Goal: Task Accomplishment & Management: Complete application form

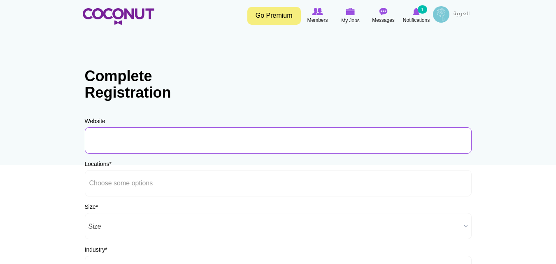
click at [131, 145] on input "URL" at bounding box center [278, 140] width 387 height 26
type input "occorestaurant_ae"
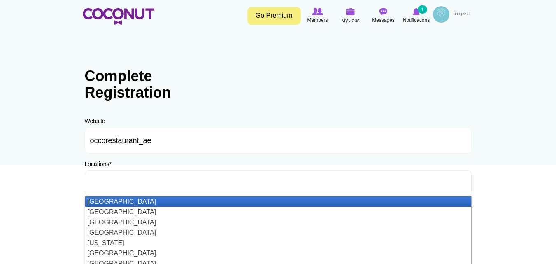
click at [135, 185] on input "text" at bounding box center [126, 183] width 74 height 7
type input "h"
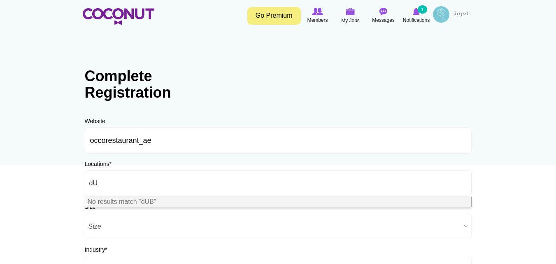
type input "d"
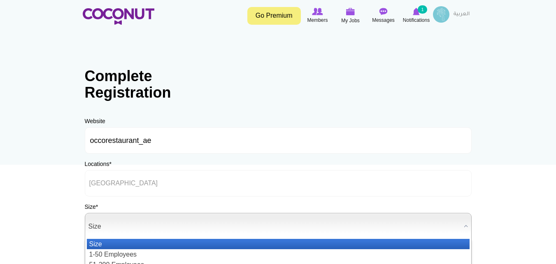
type input "Choose some options"
click at [131, 225] on span "Size" at bounding box center [275, 226] width 372 height 26
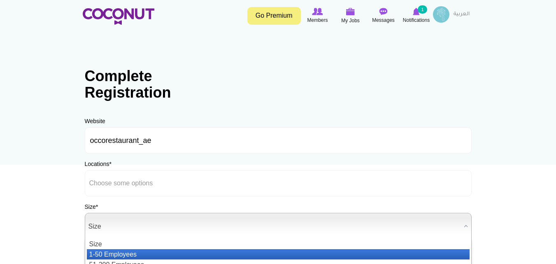
click at [131, 252] on li "1-50 Employees" at bounding box center [278, 254] width 383 height 10
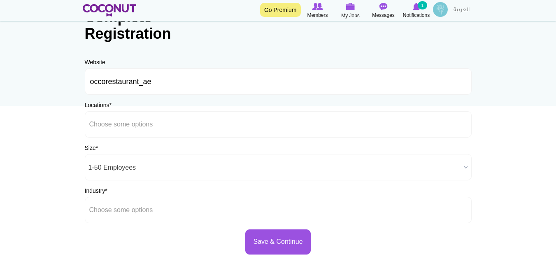
scroll to position [60, 0]
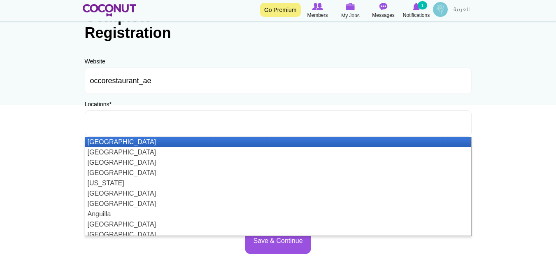
click at [162, 116] on li at bounding box center [126, 123] width 74 height 17
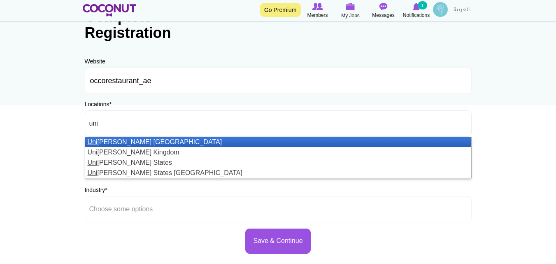
type input "uni"
click at [157, 146] on li "Uni ted Arab Emirates" at bounding box center [278, 142] width 386 height 10
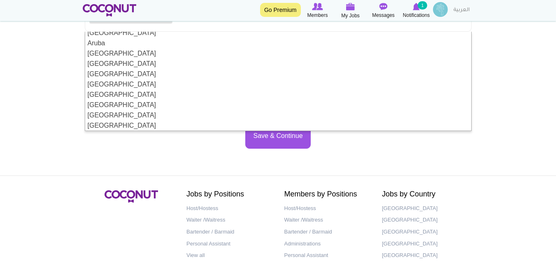
scroll to position [200, 0]
click at [201, 153] on div "Complete Registration Website occorestaurant_ae URL Should be http://www.websit…" at bounding box center [278, 22] width 403 height 270
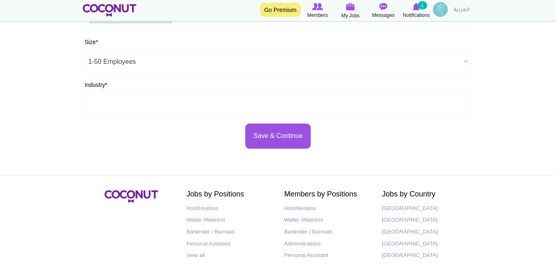
click at [164, 105] on ul at bounding box center [278, 104] width 387 height 26
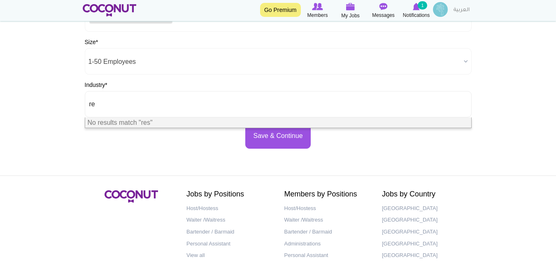
type input "r"
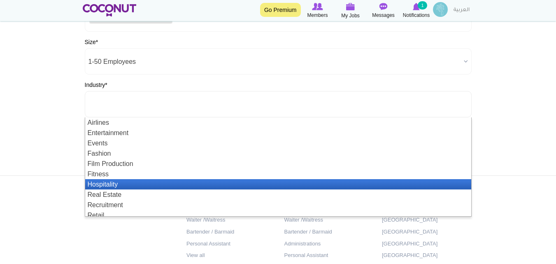
click at [132, 186] on li "Hospitality" at bounding box center [278, 184] width 386 height 10
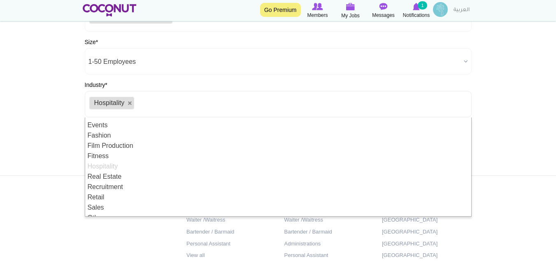
scroll to position [25, 0]
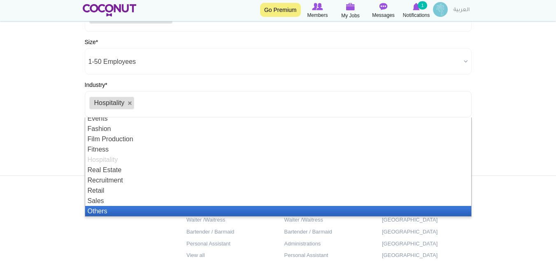
click at [117, 211] on li "Others" at bounding box center [278, 211] width 386 height 10
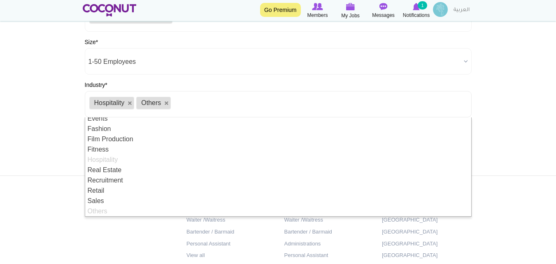
scroll to position [0, 0]
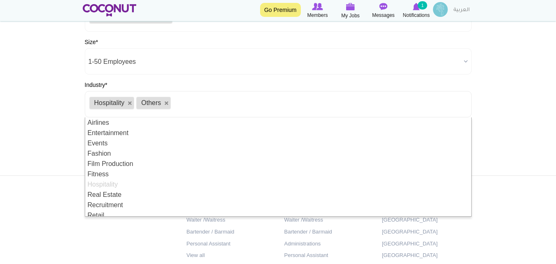
click at [488, 135] on body "Toggle navigation Go Premium Members My Jobs Post a Job Messages Notifications …" at bounding box center [278, 71] width 556 height 473
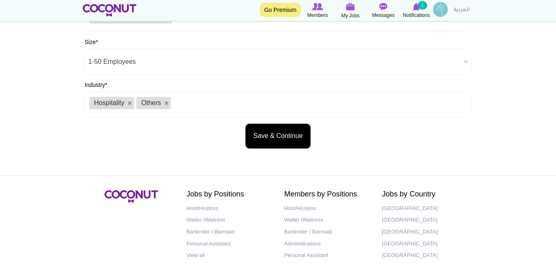
click at [289, 140] on button "Save & Continue" at bounding box center [277, 136] width 65 height 25
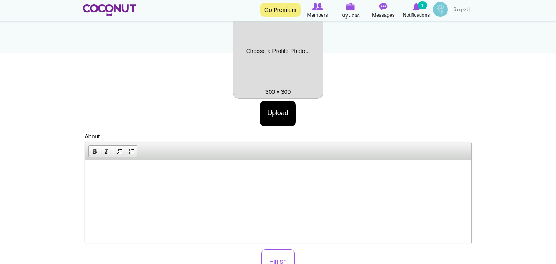
scroll to position [124, 0]
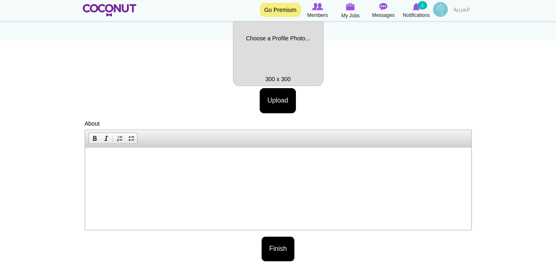
click at [282, 242] on button "Finish" at bounding box center [277, 248] width 33 height 25
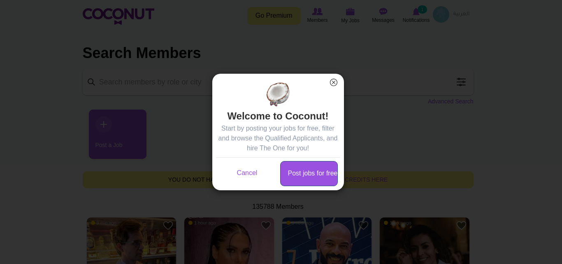
click at [317, 170] on link "Post jobs for free" at bounding box center [309, 173] width 58 height 25
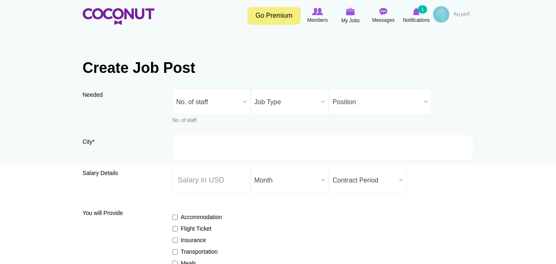
click at [246, 100] on b at bounding box center [245, 102] width 11 height 26
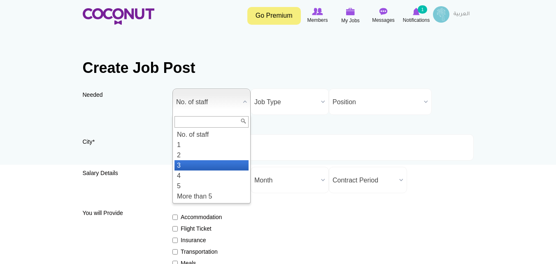
click at [223, 165] on li "3" at bounding box center [212, 165] width 74 height 10
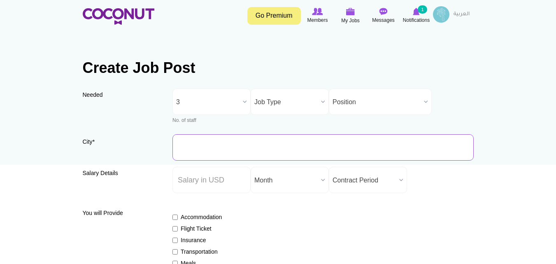
click at [228, 143] on input "City *" at bounding box center [323, 147] width 301 height 26
type input "d"
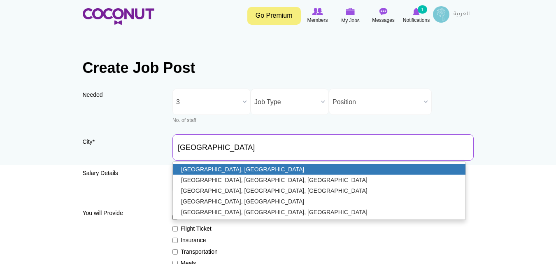
type input "[GEOGRAPHIC_DATA], [GEOGRAPHIC_DATA]"
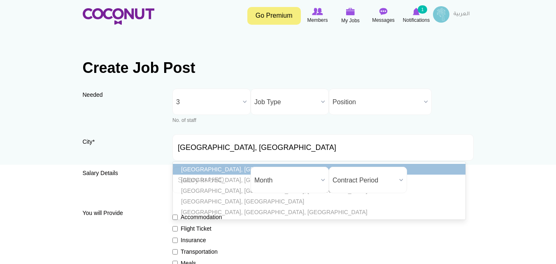
click at [229, 168] on link "[GEOGRAPHIC_DATA], [GEOGRAPHIC_DATA]" at bounding box center [319, 169] width 293 height 11
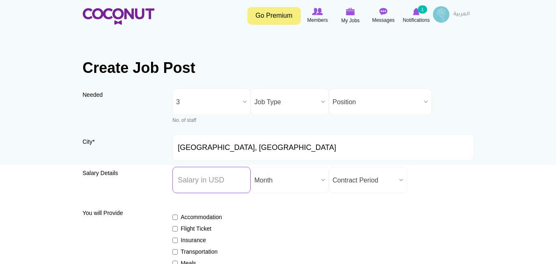
click at [230, 179] on input "Salary ($) *" at bounding box center [212, 180] width 78 height 26
type input "5000"
click at [342, 180] on span "Contract Period" at bounding box center [364, 180] width 63 height 26
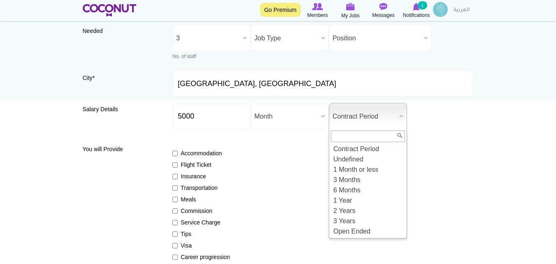
scroll to position [66, 0]
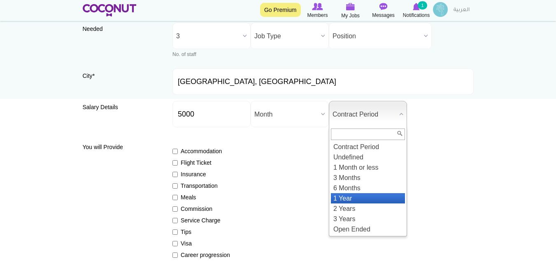
click at [364, 196] on li "1 Year" at bounding box center [368, 198] width 74 height 10
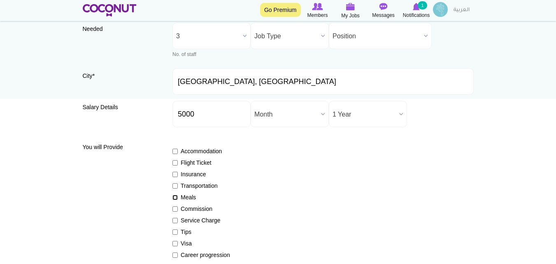
click at [176, 197] on input "Meals" at bounding box center [175, 197] width 5 height 5
checkbox input "true"
click at [175, 243] on input "Visa" at bounding box center [175, 243] width 5 height 5
checkbox input "true"
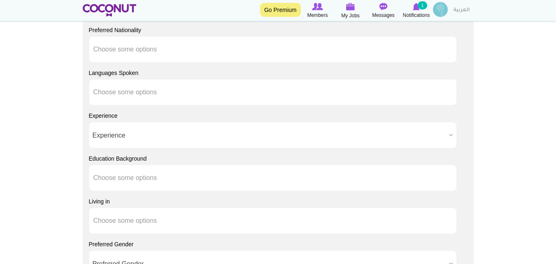
scroll to position [634, 0]
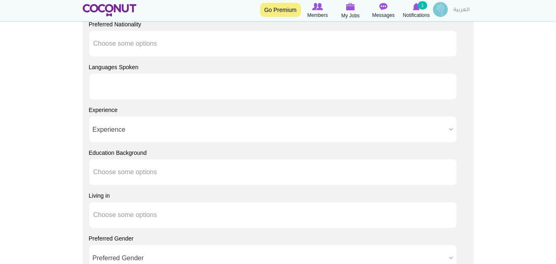
click at [168, 86] on ul at bounding box center [273, 86] width 368 height 26
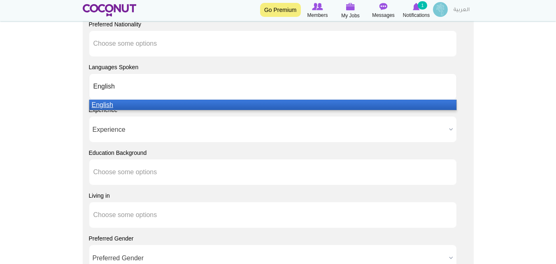
type input "English"
click at [103, 107] on em "English" at bounding box center [102, 104] width 21 height 7
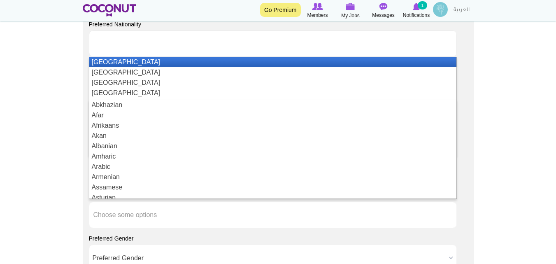
click at [152, 46] on input "text" at bounding box center [130, 43] width 74 height 7
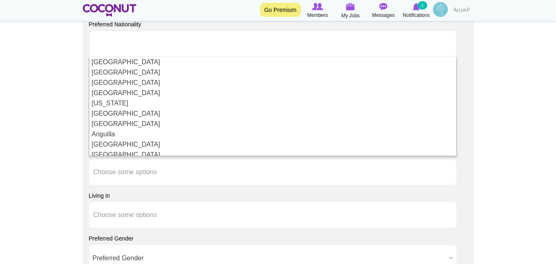
click at [131, 42] on input "text" at bounding box center [130, 43] width 74 height 7
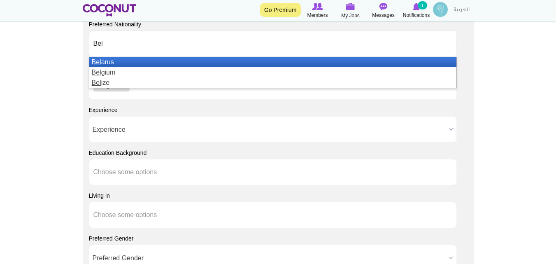
type input "Bel"
click at [113, 63] on li "Bel arus" at bounding box center [272, 62] width 367 height 10
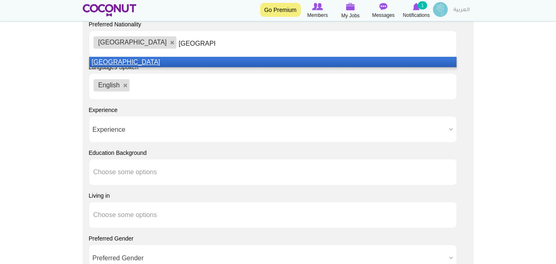
type input "[GEOGRAPHIC_DATA]"
click at [112, 59] on em "[GEOGRAPHIC_DATA]" at bounding box center [126, 61] width 69 height 7
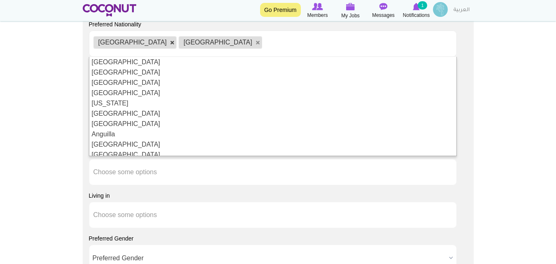
click at [170, 44] on link at bounding box center [172, 42] width 5 height 5
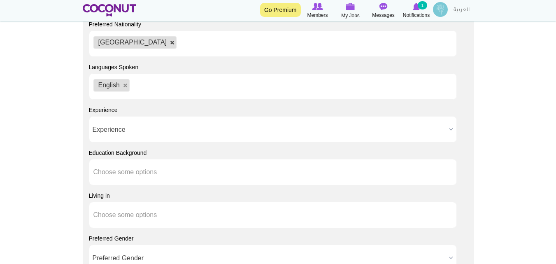
click at [170, 43] on link at bounding box center [172, 42] width 5 height 5
type input "Choose some options"
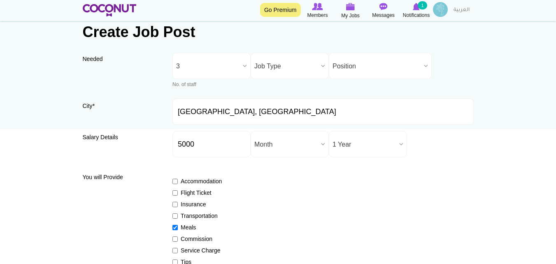
scroll to position [0, 0]
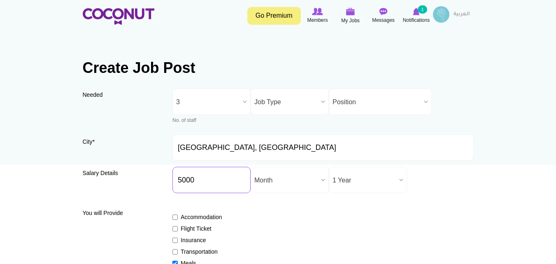
click at [194, 182] on input "5000" at bounding box center [212, 180] width 78 height 26
type input "5"
drag, startPoint x: 219, startPoint y: 207, endPoint x: 242, endPoint y: 210, distance: 23.3
click at [214, 180] on input "Salary ($) *" at bounding box center [212, 180] width 78 height 26
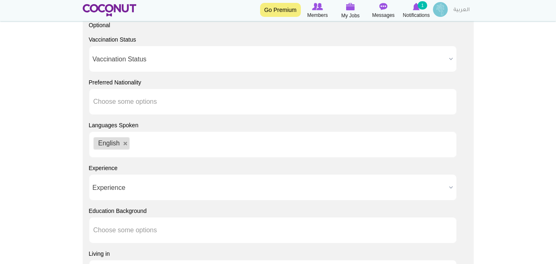
scroll to position [574, 0]
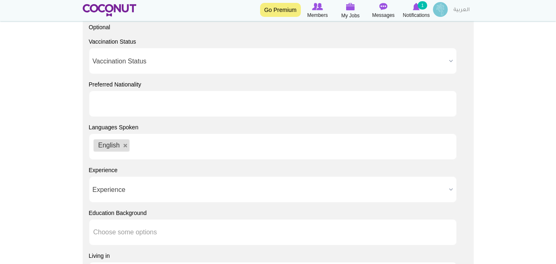
click at [155, 103] on input "text" at bounding box center [130, 103] width 74 height 7
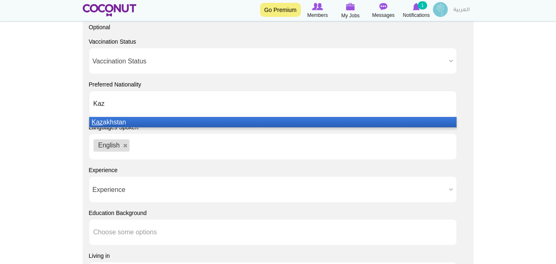
type input "Kaz"
click at [117, 121] on li "Kaz akhstan" at bounding box center [272, 122] width 367 height 10
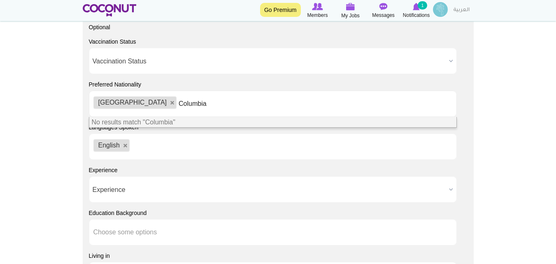
type input "Columbia"
click at [167, 124] on span "Columbia" at bounding box center [159, 122] width 28 height 7
click at [187, 107] on ul "Kazakhstan Columbia" at bounding box center [273, 104] width 368 height 26
click at [200, 110] on ul "Kazakhstan Columbia" at bounding box center [273, 104] width 368 height 26
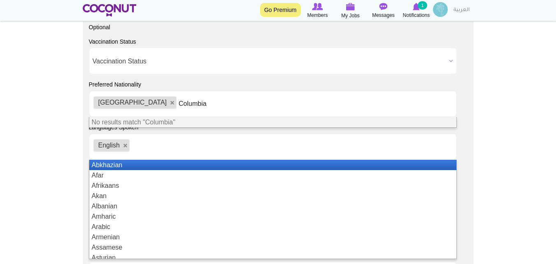
click at [180, 145] on ul "English" at bounding box center [273, 146] width 368 height 26
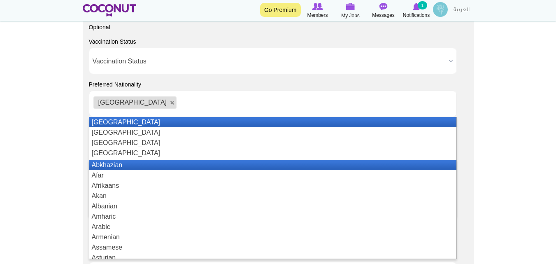
click at [170, 107] on ul "Kazakhstan" at bounding box center [273, 104] width 368 height 26
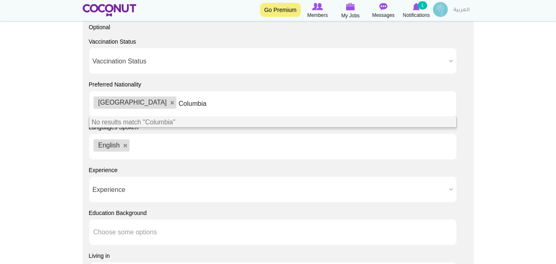
type input "Columbia"
click at [179, 99] on li "Columbia" at bounding box center [198, 103] width 38 height 17
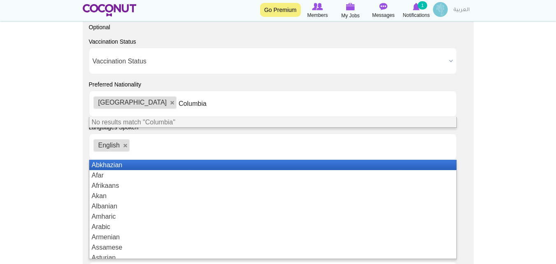
drag, startPoint x: 210, startPoint y: 142, endPoint x: 208, endPoint y: 135, distance: 7.6
click at [210, 142] on ul "English" at bounding box center [273, 146] width 368 height 26
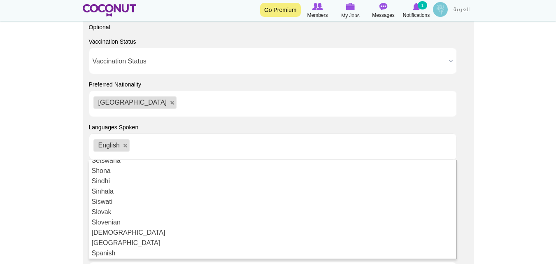
scroll to position [1497, 0]
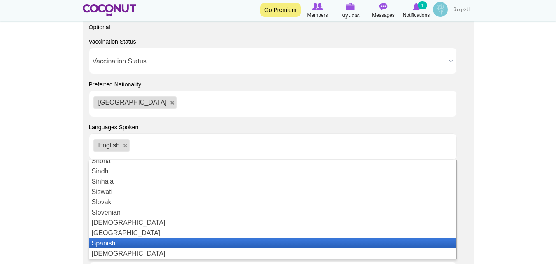
click at [145, 240] on li "Spanish" at bounding box center [272, 243] width 367 height 10
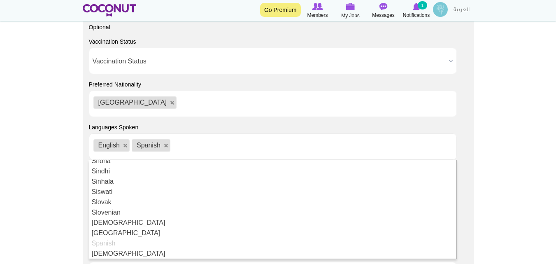
scroll to position [0, 0]
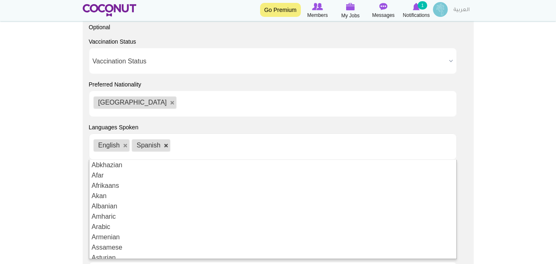
click at [166, 145] on link at bounding box center [166, 145] width 5 height 5
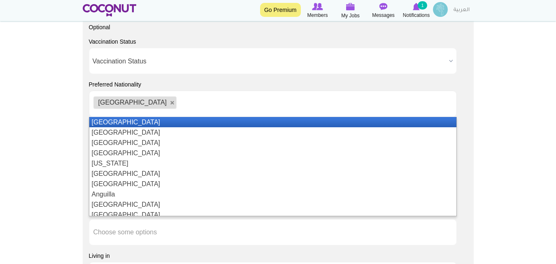
click at [179, 103] on input "text" at bounding box center [184, 103] width 10 height 7
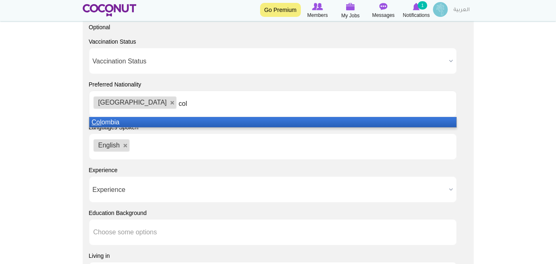
type input "col"
click at [116, 119] on li "Col ombia" at bounding box center [272, 122] width 367 height 10
type input "Mexi"
click at [105, 122] on em "Mexi" at bounding box center [99, 122] width 14 height 7
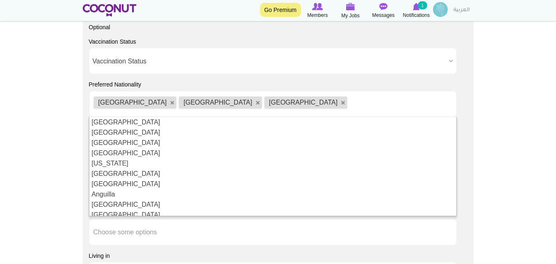
type input "P"
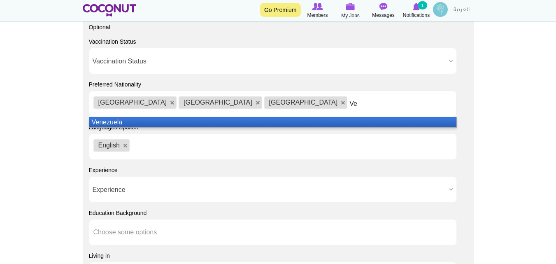
type input "V"
type input "South Africa"
click at [114, 118] on li "South Africa" at bounding box center [272, 122] width 367 height 10
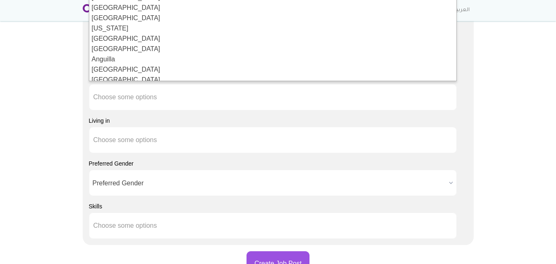
scroll to position [862, 0]
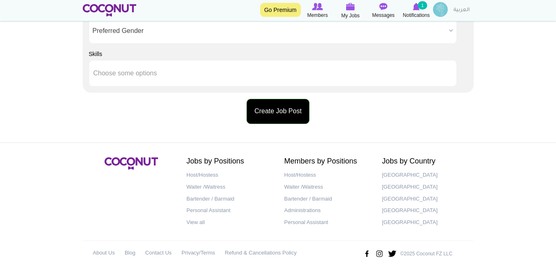
click at [291, 113] on button "Create Job Post" at bounding box center [278, 111] width 63 height 25
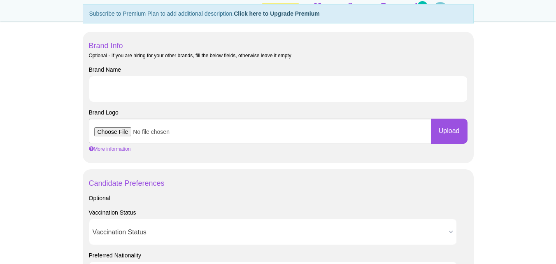
scroll to position [39, 0]
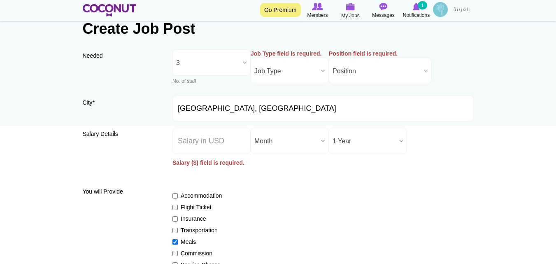
click at [323, 68] on b at bounding box center [323, 71] width 11 height 26
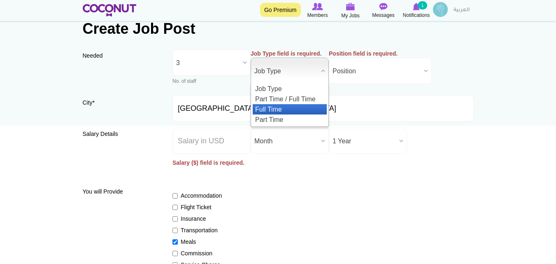
click at [296, 104] on li "Full Time" at bounding box center [290, 109] width 74 height 10
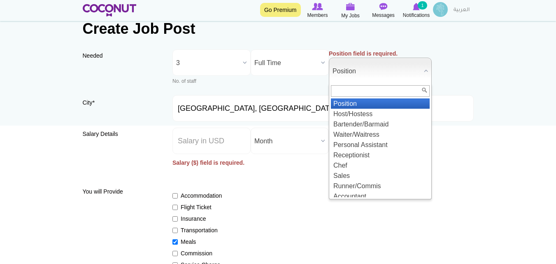
click at [385, 74] on span "Position" at bounding box center [377, 71] width 88 height 26
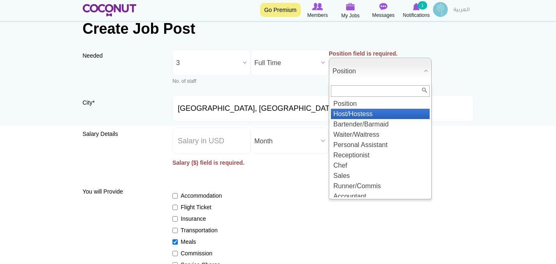
click at [380, 114] on li "Host/Hostess" at bounding box center [380, 114] width 99 height 10
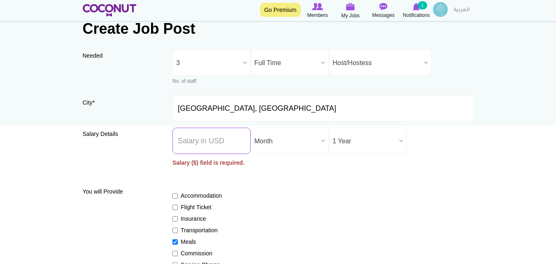
click at [220, 143] on input "Salary ($) *" at bounding box center [212, 141] width 78 height 26
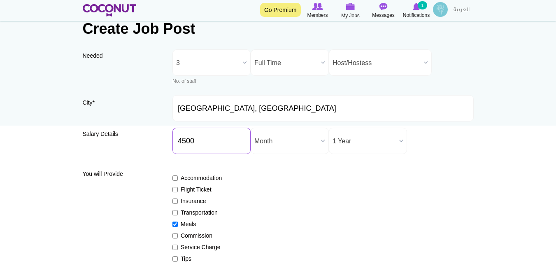
type input "4500"
click at [245, 168] on div "Accommodation Flight Ticket Insurance Transportation Meals Commission Service C…" at bounding box center [323, 235] width 301 height 139
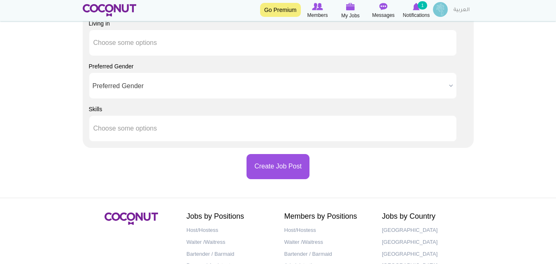
scroll to position [814, 0]
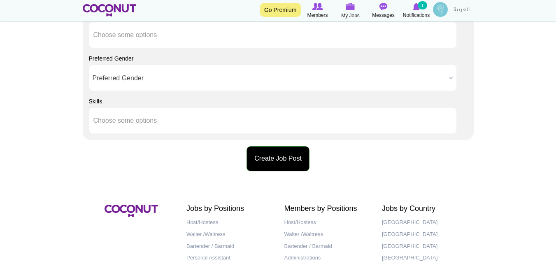
click at [285, 161] on button "Create Job Post" at bounding box center [278, 158] width 63 height 25
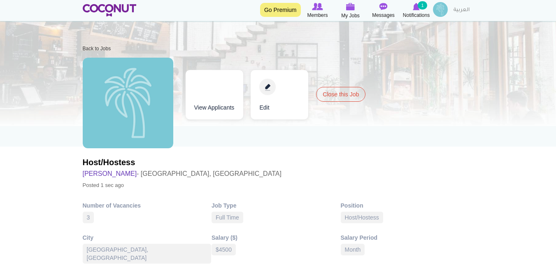
scroll to position [16, 0]
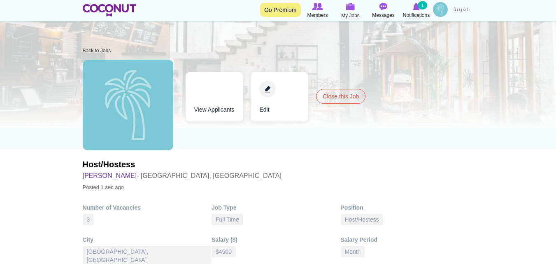
click at [268, 89] on link "Edit" at bounding box center [280, 96] width 58 height 49
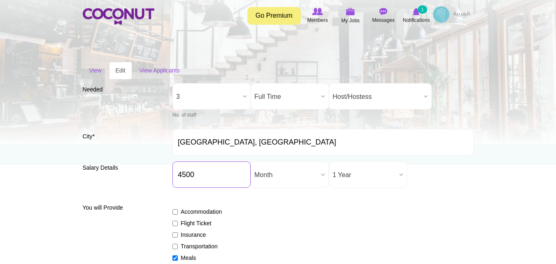
click at [204, 173] on input "4500" at bounding box center [212, 174] width 78 height 26
type input "4"
type input "5"
type input "4500"
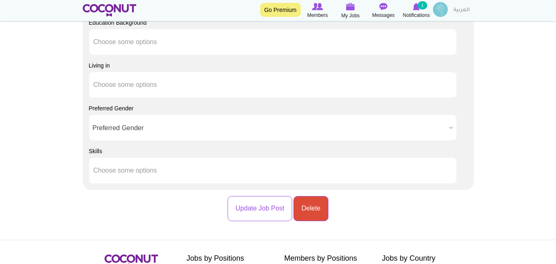
scroll to position [769, 0]
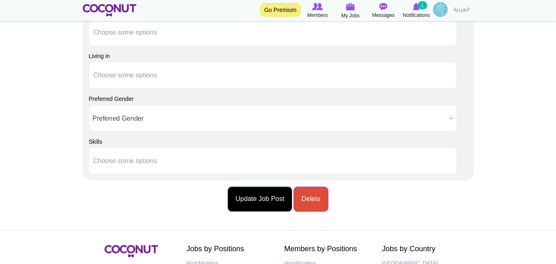
click at [259, 208] on button "Update Job Post" at bounding box center [260, 199] width 64 height 25
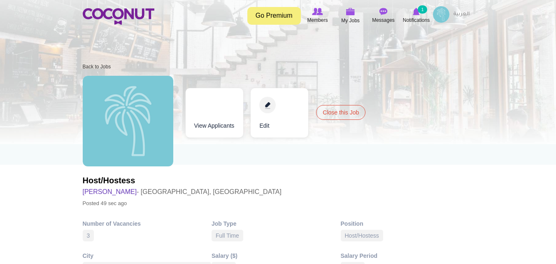
click at [269, 103] on link "Edit" at bounding box center [280, 112] width 58 height 49
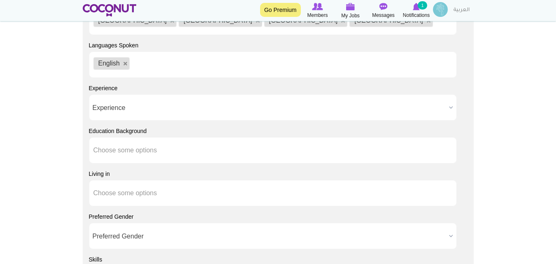
scroll to position [666, 0]
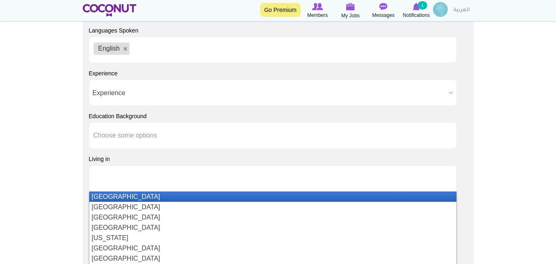
click at [140, 182] on input "text" at bounding box center [130, 178] width 74 height 7
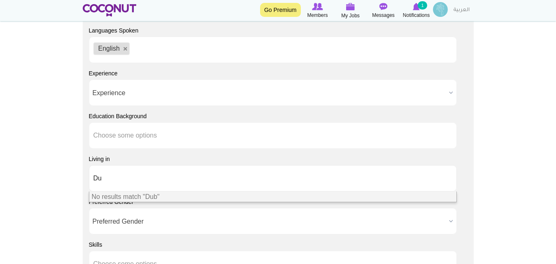
type input "D"
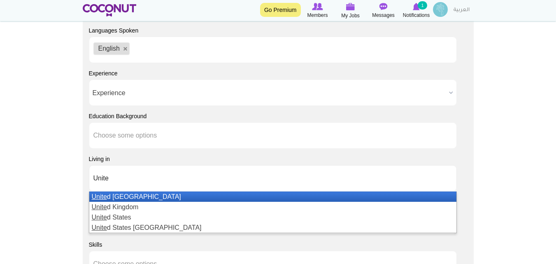
type input "Unite"
click at [142, 200] on li "Unite d [GEOGRAPHIC_DATA]" at bounding box center [272, 196] width 367 height 10
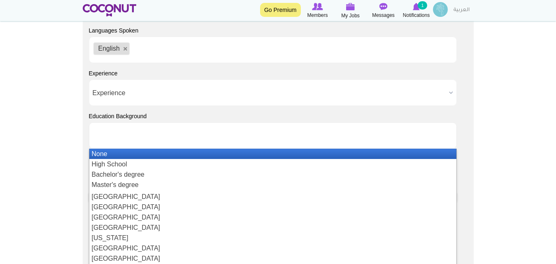
click at [157, 135] on input "text" at bounding box center [130, 135] width 74 height 7
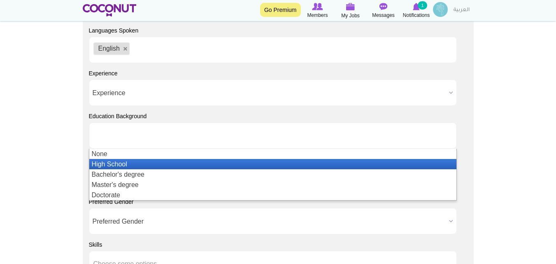
click at [131, 161] on li "High School" at bounding box center [272, 164] width 367 height 10
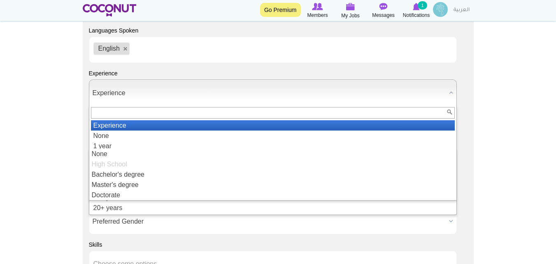
click at [161, 84] on span "Experience" at bounding box center [269, 93] width 353 height 26
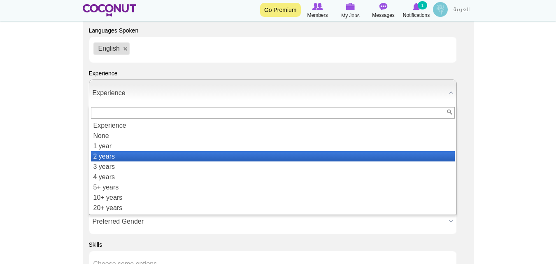
click at [114, 155] on li "2 years" at bounding box center [273, 156] width 364 height 10
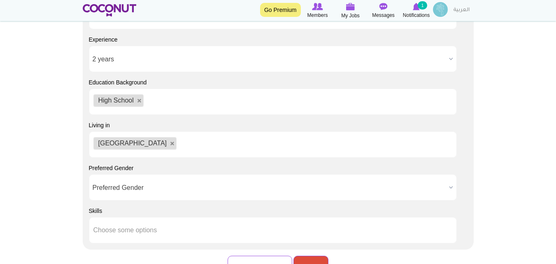
scroll to position [705, 0]
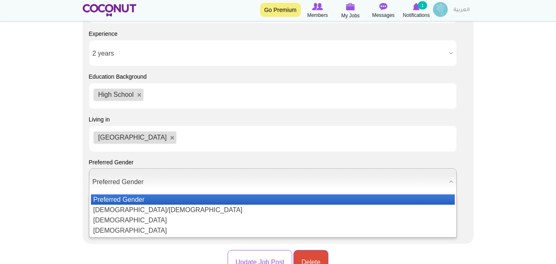
click at [173, 177] on span "Preferred Gender" at bounding box center [269, 182] width 353 height 26
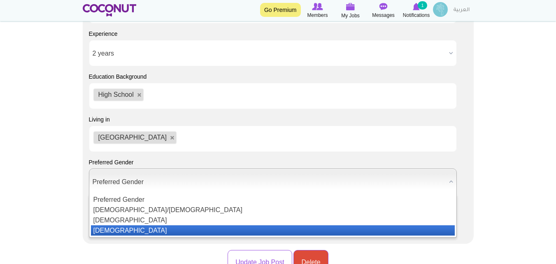
click at [115, 229] on li "[DEMOGRAPHIC_DATA]" at bounding box center [273, 230] width 364 height 10
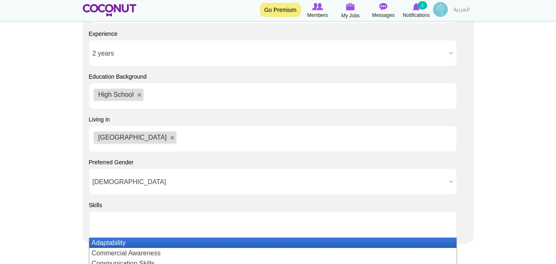
click at [233, 223] on ul at bounding box center [273, 224] width 368 height 26
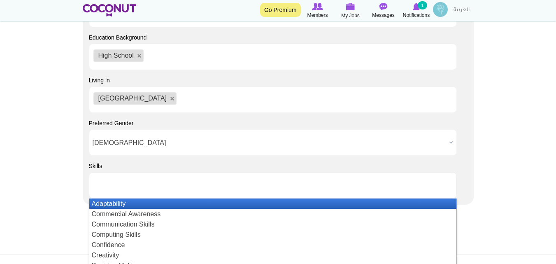
scroll to position [746, 0]
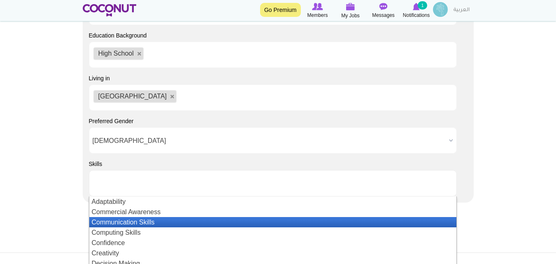
click at [147, 219] on li "Communication Skills" at bounding box center [272, 222] width 367 height 10
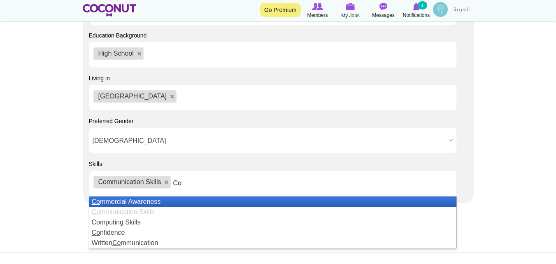
type input "C"
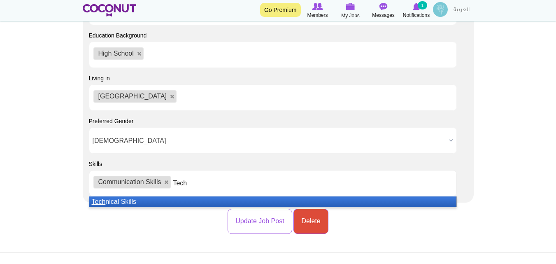
type input "Tech"
click at [131, 200] on li "Tech nical Skills" at bounding box center [272, 201] width 367 height 10
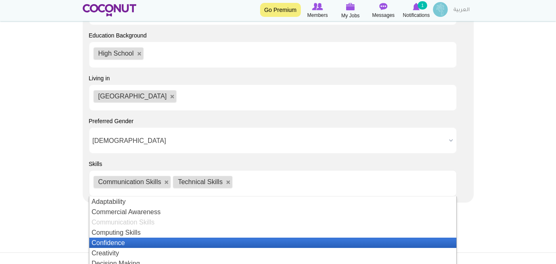
click at [104, 244] on li "Confidence" at bounding box center [272, 243] width 367 height 10
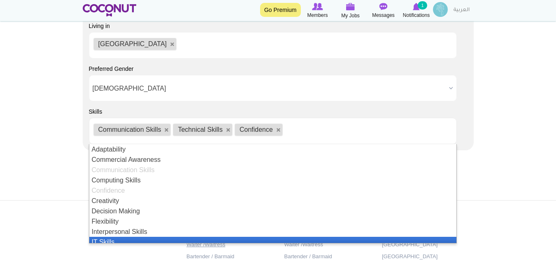
scroll to position [4, 0]
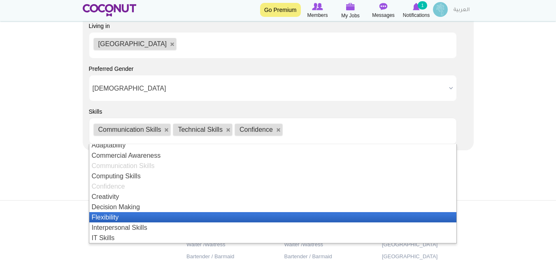
click at [187, 220] on li "Flexibility" at bounding box center [272, 217] width 367 height 10
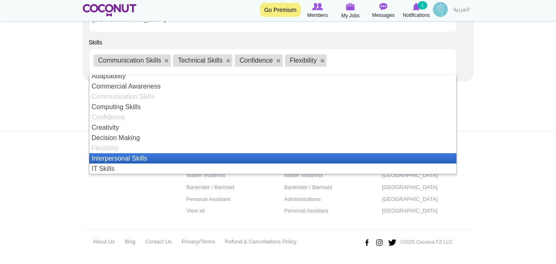
click at [152, 157] on li "Interpersonal Skills" at bounding box center [272, 158] width 367 height 10
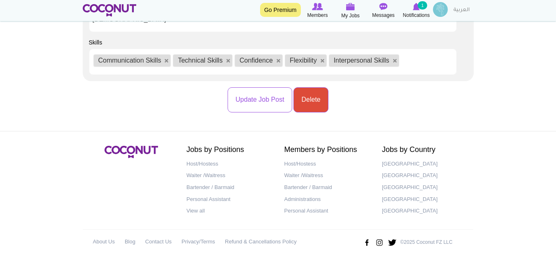
scroll to position [0, 0]
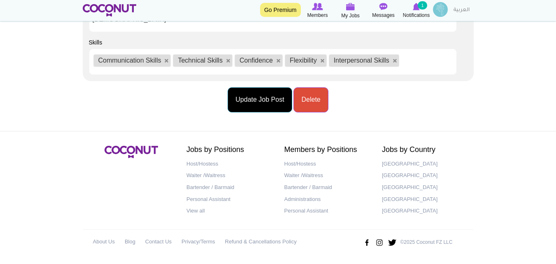
click at [268, 106] on button "Update Job Post" at bounding box center [260, 99] width 64 height 25
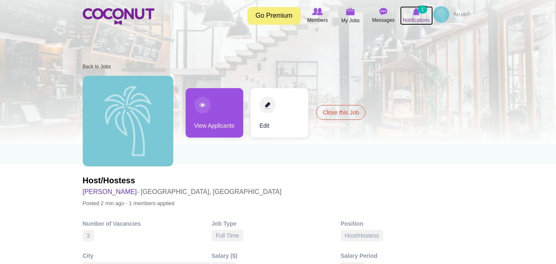
click at [420, 12] on small "1" at bounding box center [422, 9] width 9 height 8
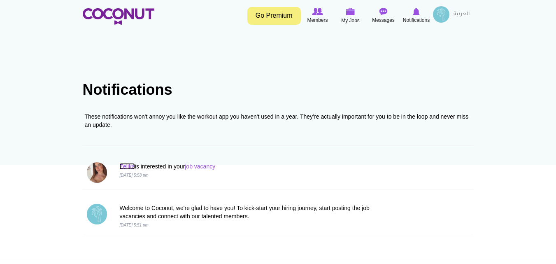
click at [128, 166] on link "Zeljka" at bounding box center [126, 166] width 15 height 7
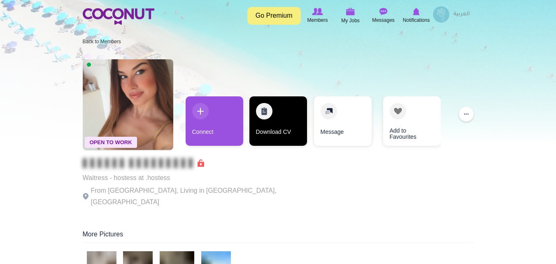
click at [288, 128] on link "Download CV" at bounding box center [278, 120] width 58 height 49
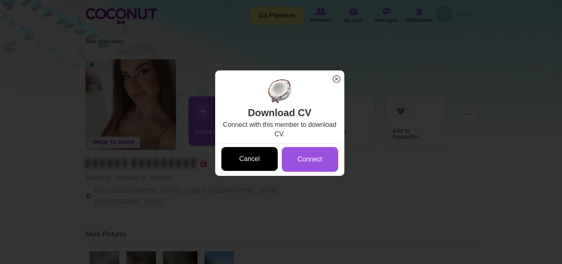
click at [254, 156] on link "Cancel" at bounding box center [249, 159] width 56 height 24
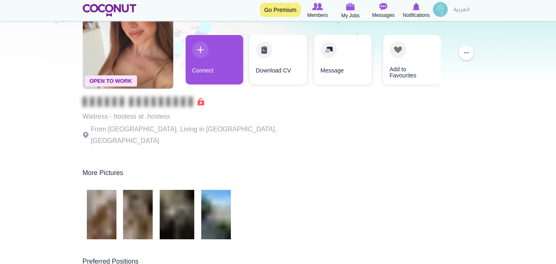
scroll to position [66, 0]
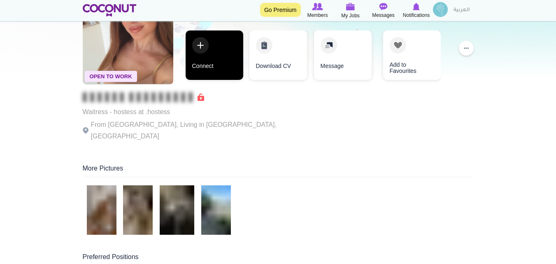
click at [213, 50] on link "Connect" at bounding box center [215, 54] width 58 height 49
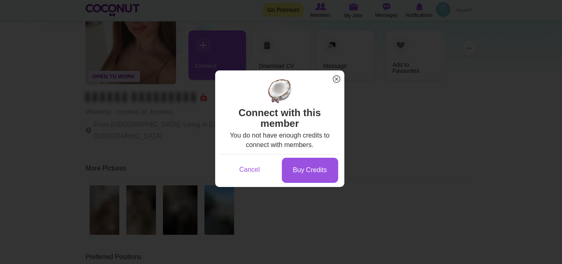
click at [338, 77] on span "x" at bounding box center [336, 79] width 11 height 11
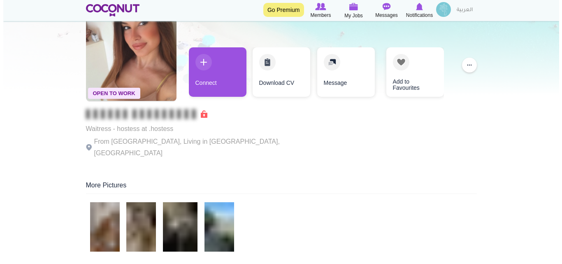
scroll to position [0, 0]
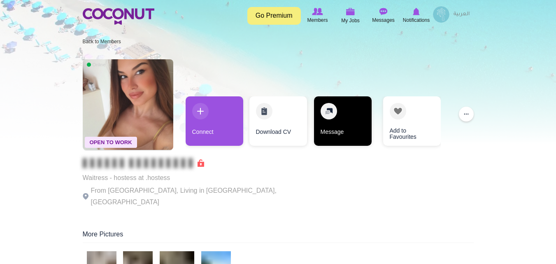
click at [350, 123] on link "Message" at bounding box center [343, 120] width 58 height 49
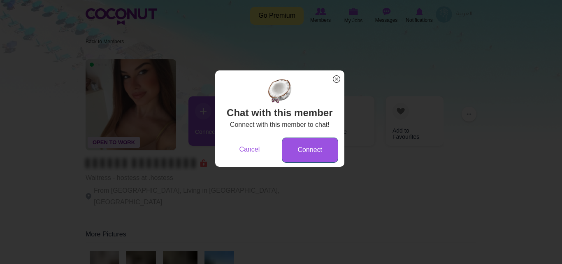
click at [315, 163] on link "Connect" at bounding box center [310, 150] width 56 height 25
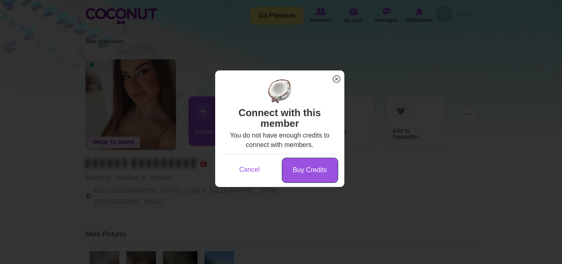
click at [315, 166] on link "Buy Credits" at bounding box center [310, 170] width 56 height 25
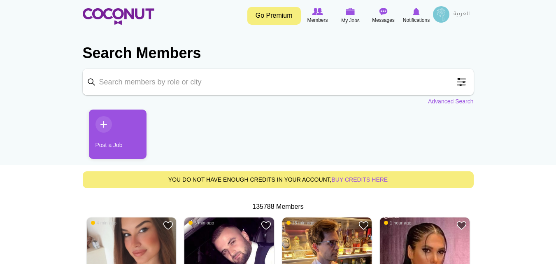
click at [218, 80] on input "Keyword" at bounding box center [278, 82] width 391 height 26
type input "[PERSON_NAME]"
click button "Search" at bounding box center [0, 0] width 0 height 0
click at [462, 98] on link "Advanced Search" at bounding box center [451, 101] width 46 height 8
click at [417, 79] on input "assia mokrani" at bounding box center [278, 82] width 391 height 26
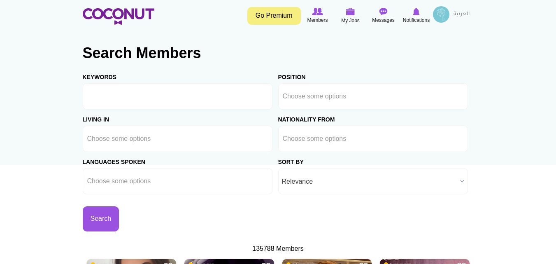
click at [173, 98] on input "Keywords" at bounding box center [178, 96] width 190 height 26
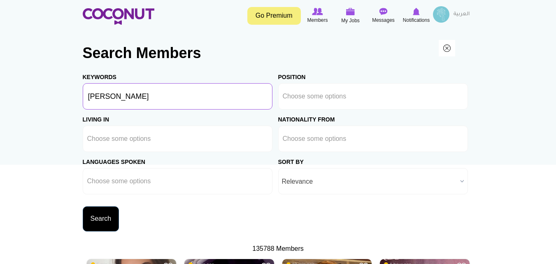
type input "assia mokrani"
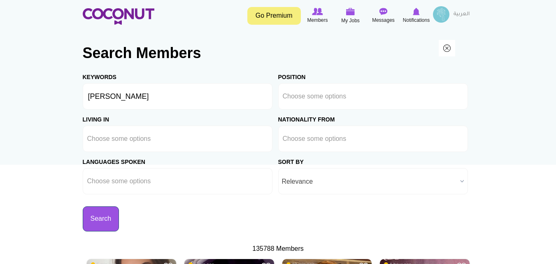
click at [99, 214] on button "Search" at bounding box center [101, 218] width 37 height 25
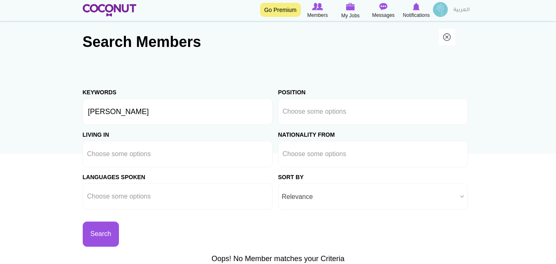
scroll to position [10, 0]
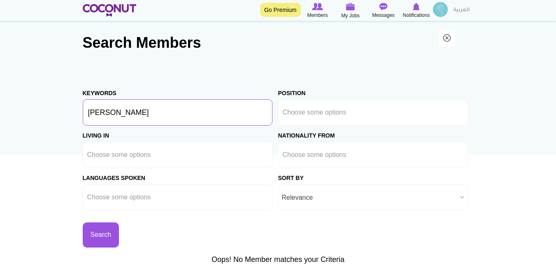
click at [219, 102] on input "[PERSON_NAME]" at bounding box center [178, 112] width 190 height 26
type input "a"
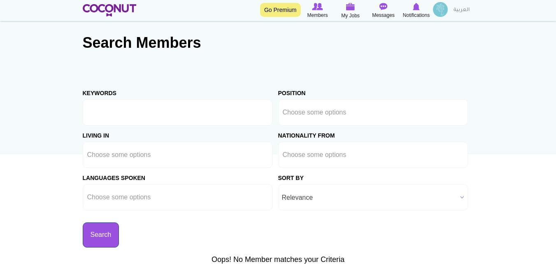
click at [101, 233] on button "Search" at bounding box center [101, 234] width 37 height 25
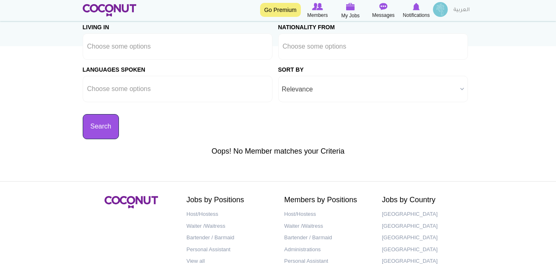
scroll to position [133, 0]
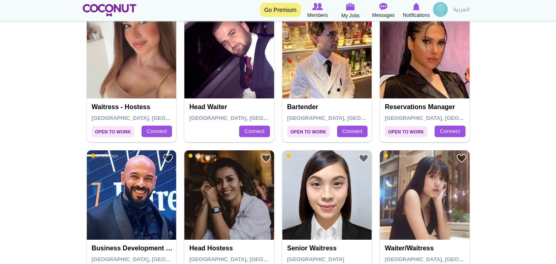
scroll to position [280, 0]
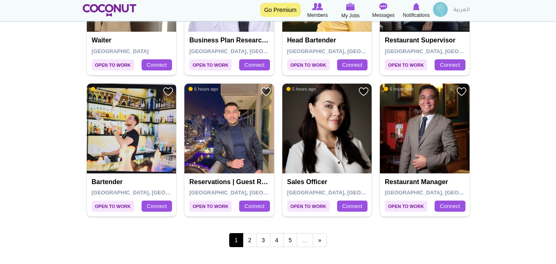
scroll to position [1482, 0]
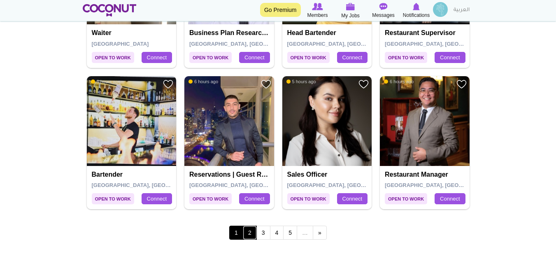
click at [249, 232] on link "2" at bounding box center [250, 233] width 14 height 14
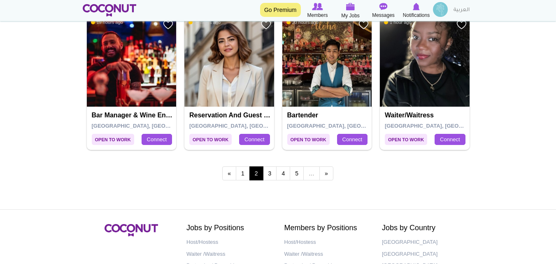
scroll to position [1547, 0]
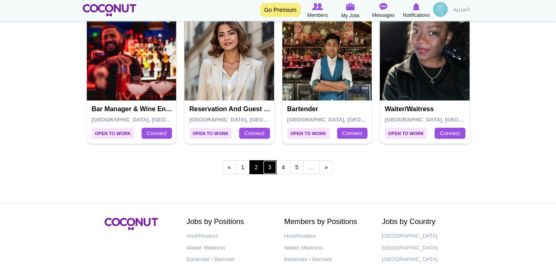
click at [272, 169] on link "3" at bounding box center [270, 167] width 14 height 14
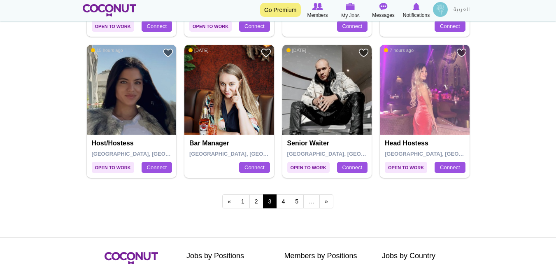
scroll to position [1604, 0]
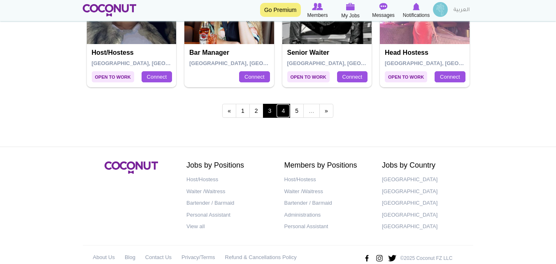
click at [283, 112] on link "4" at bounding box center [283, 111] width 14 height 14
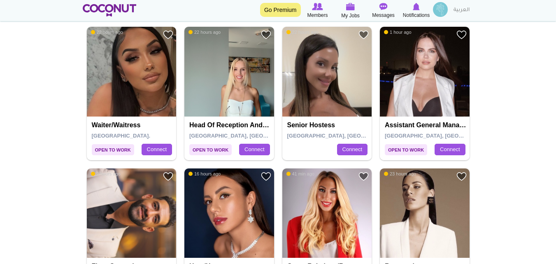
scroll to position [327, 0]
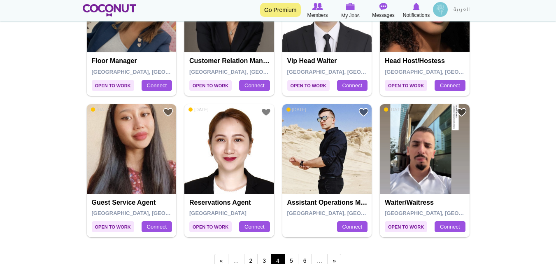
scroll to position [1457, 0]
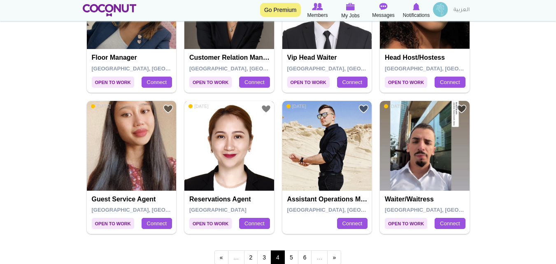
click at [240, 149] on img at bounding box center [229, 146] width 90 height 90
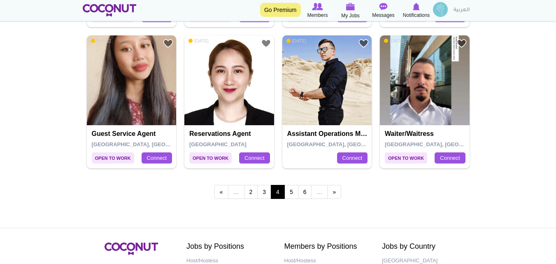
scroll to position [1535, 0]
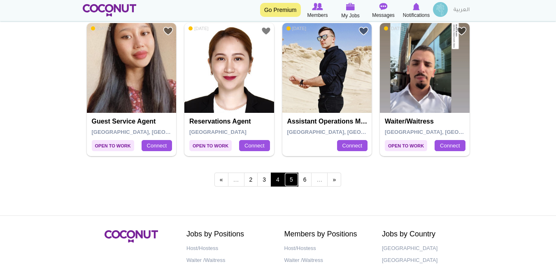
click at [291, 180] on link "5" at bounding box center [291, 180] width 14 height 14
click at [294, 179] on link "5" at bounding box center [291, 180] width 14 height 14
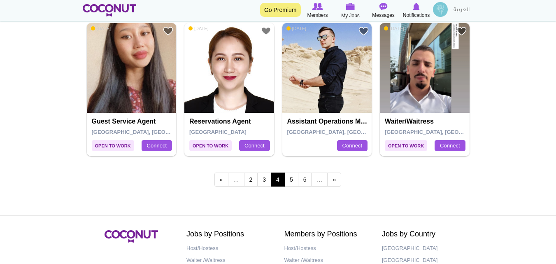
click at [442, 184] on div "« first ‹ previous … 2 3 4 5 6 … next › last »" at bounding box center [278, 180] width 391 height 33
